Goal: Navigation & Orientation: Find specific page/section

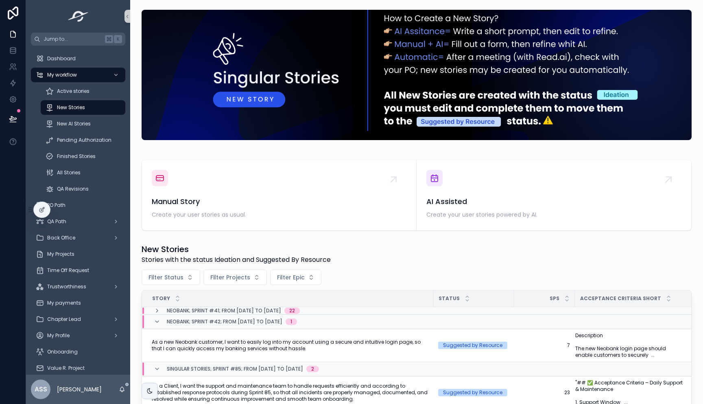
scroll to position [132, 0]
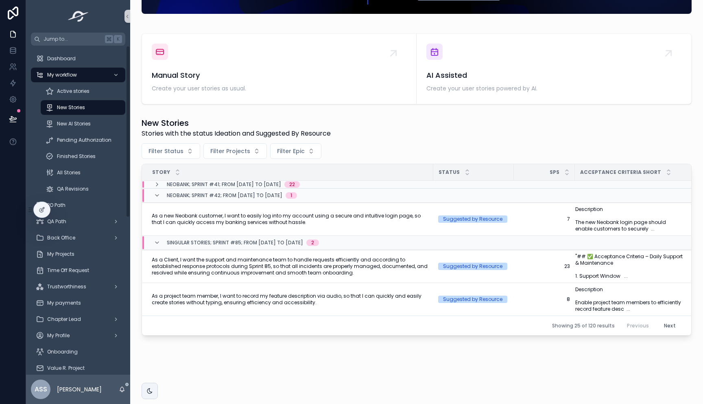
click at [86, 101] on div "New Stories" at bounding box center [83, 107] width 75 height 13
click at [84, 96] on div "Active stories" at bounding box center [83, 91] width 75 height 13
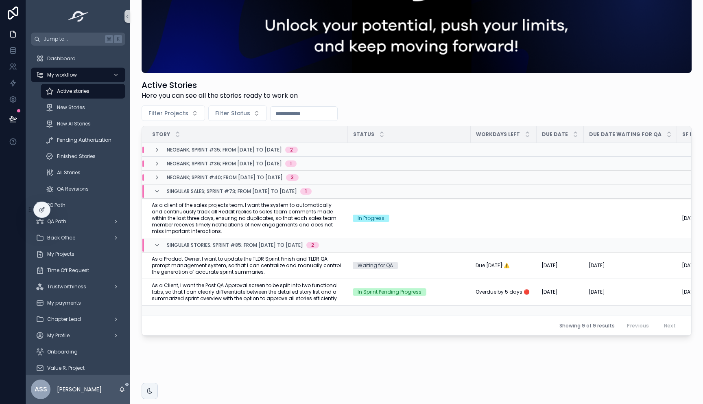
scroll to position [73, 0]
click at [83, 133] on div "Pending Authorization" at bounding box center [83, 139] width 75 height 13
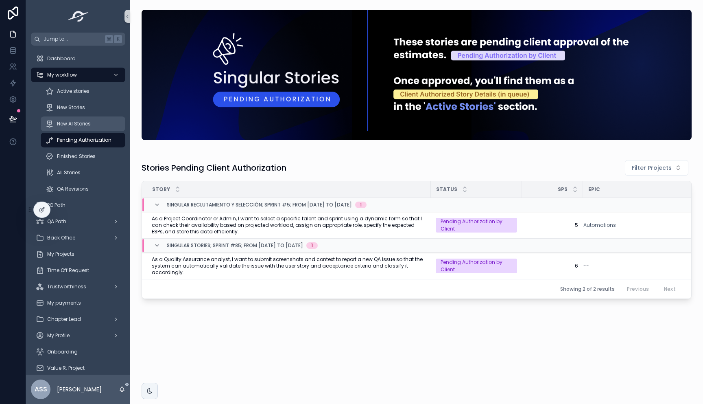
click at [68, 125] on span "New AI Stories" at bounding box center [74, 123] width 34 height 7
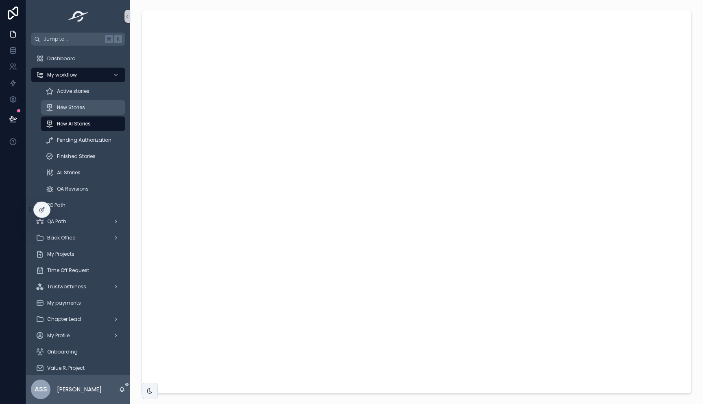
click at [82, 100] on link "New Stories" at bounding box center [83, 107] width 85 height 15
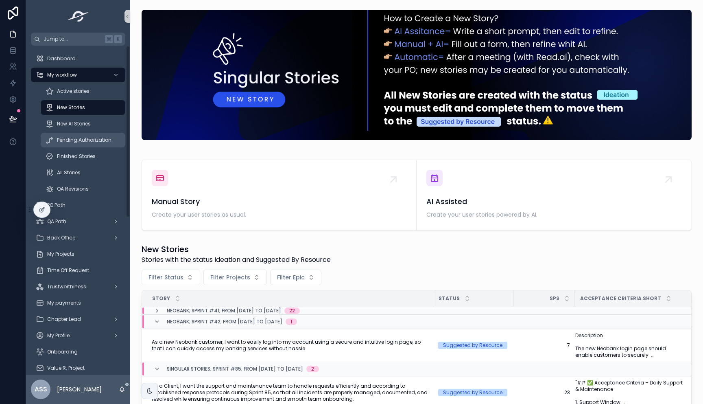
click at [85, 142] on span "Pending Authorization" at bounding box center [84, 140] width 55 height 7
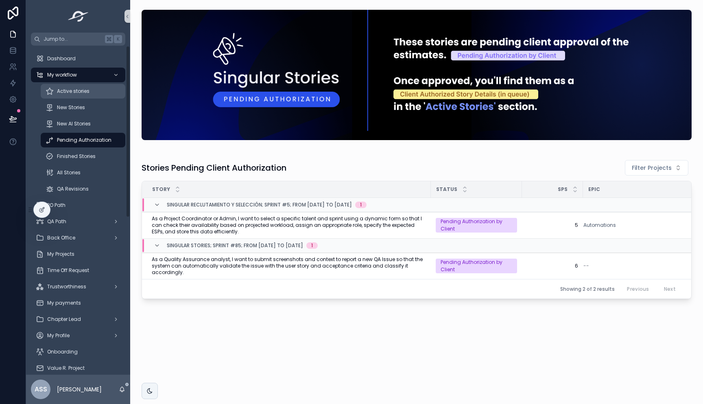
click at [81, 91] on span "Active stories" at bounding box center [73, 91] width 33 height 7
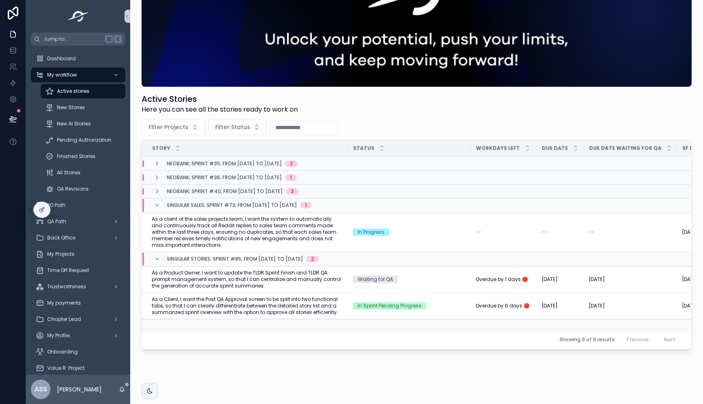
scroll to position [58, 0]
